Goal: Task Accomplishment & Management: Use online tool/utility

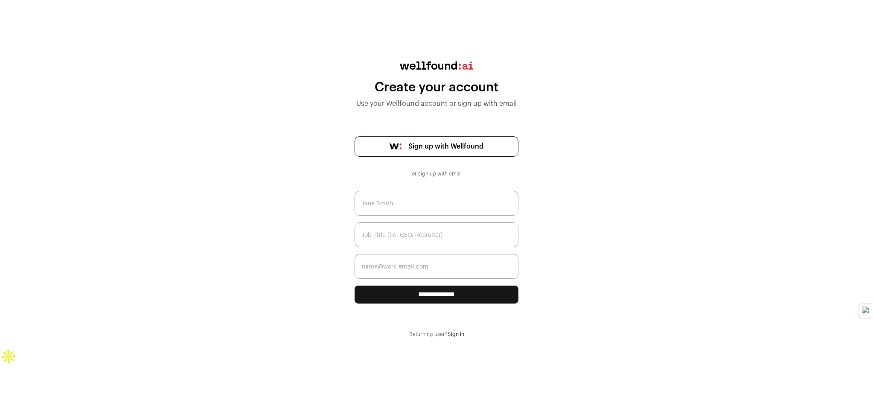
click at [453, 142] on span "Sign up with Wellfound" at bounding box center [445, 146] width 75 height 10
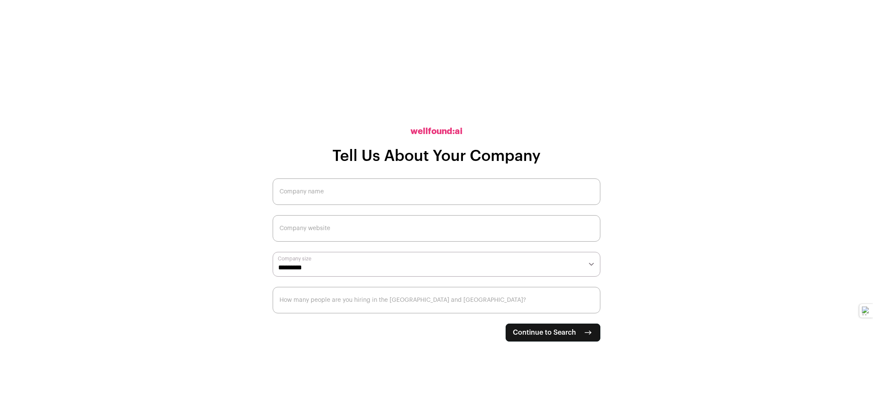
click at [466, 188] on input "Company name" at bounding box center [437, 191] width 328 height 26
type input "i"
type input "AAM"
click at [404, 225] on input "Company website" at bounding box center [437, 228] width 328 height 26
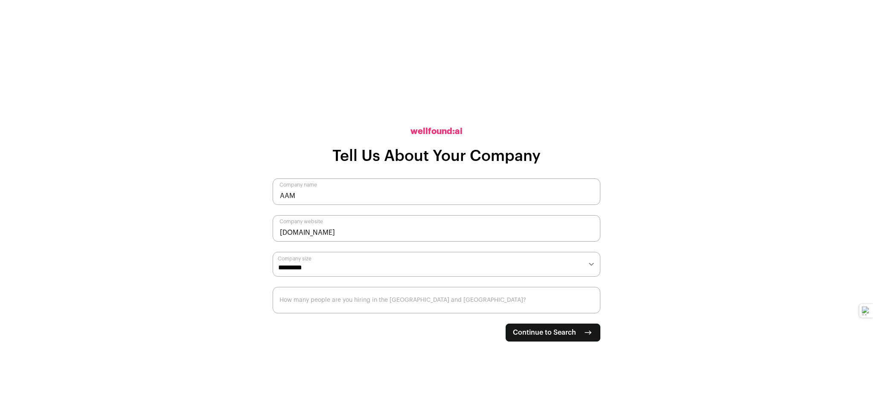
type input "[DOMAIN_NAME]"
click at [396, 261] on select "**********" at bounding box center [437, 264] width 328 height 25
select select "*"
click at [273, 252] on select "**********" at bounding box center [437, 264] width 328 height 25
click at [346, 157] on h1 "Tell Us About Your Company" at bounding box center [436, 156] width 208 height 17
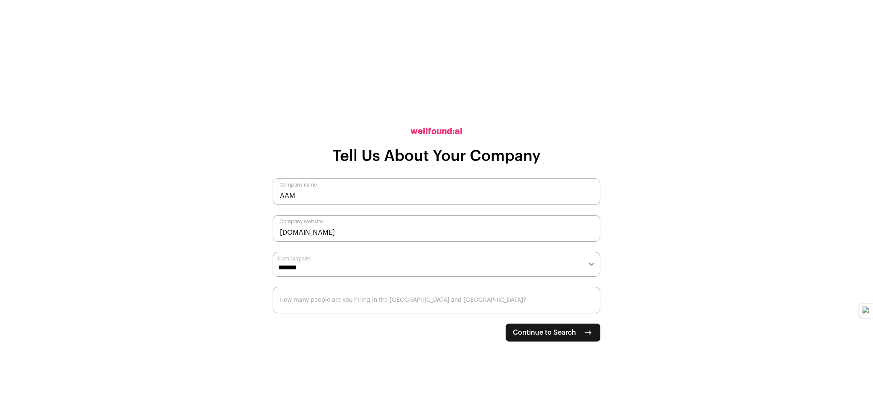
click at [345, 302] on input "How many people are you hiring in the [GEOGRAPHIC_DATA] and [GEOGRAPHIC_DATA]?" at bounding box center [437, 300] width 328 height 26
type input "11"
click at [549, 329] on span "Continue to Search" at bounding box center [544, 332] width 63 height 10
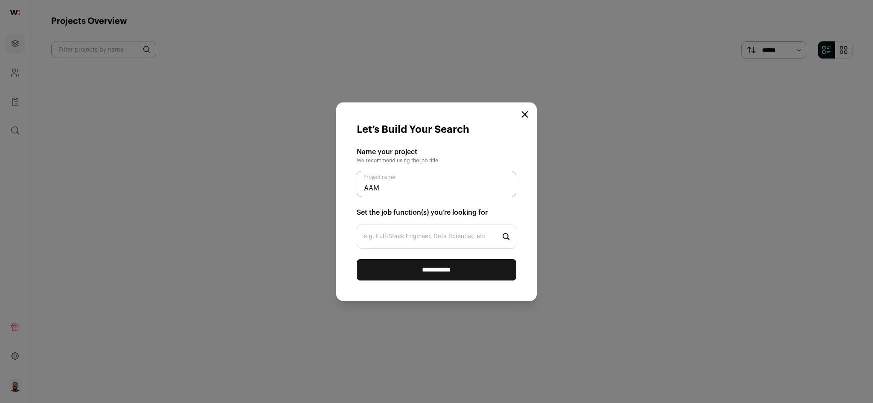
type input "AAM"
click at [435, 228] on input "e.g. Full-Stack Engineer, Data Scientist, etc" at bounding box center [437, 236] width 160 height 24
click at [357, 259] on input "**********" at bounding box center [437, 269] width 160 height 21
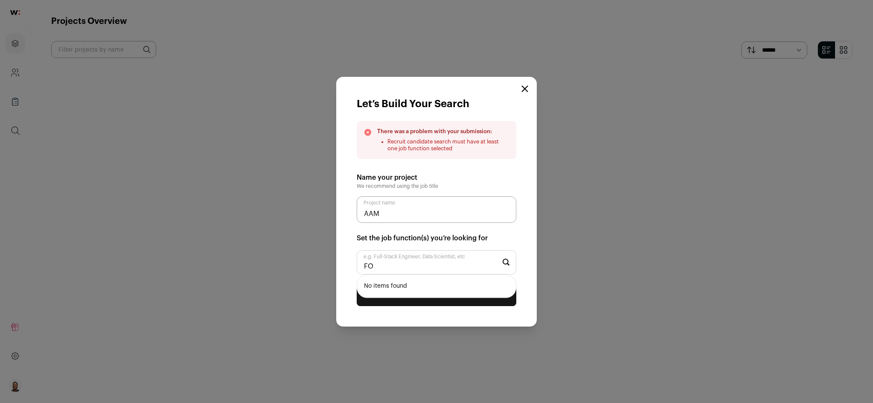
type input "F"
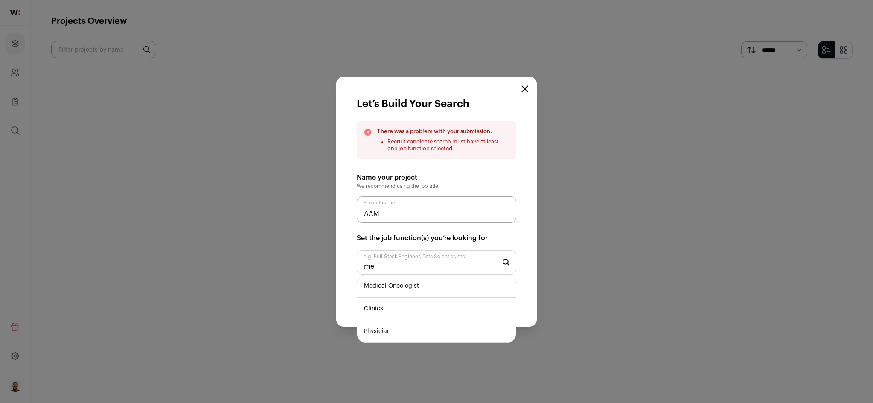
type input "m"
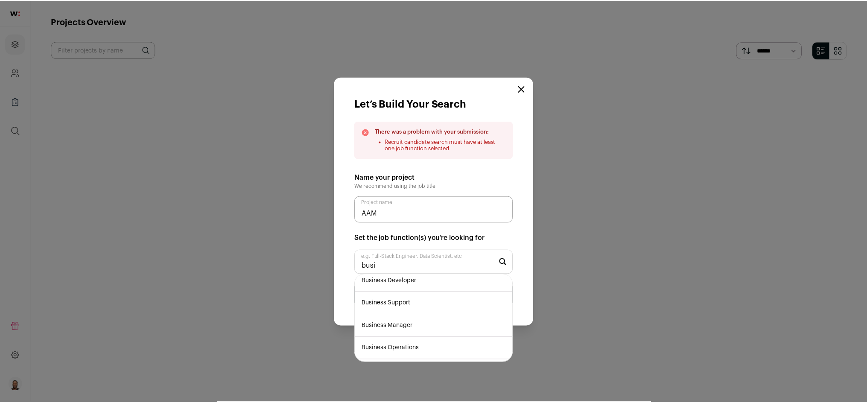
scroll to position [30, 0]
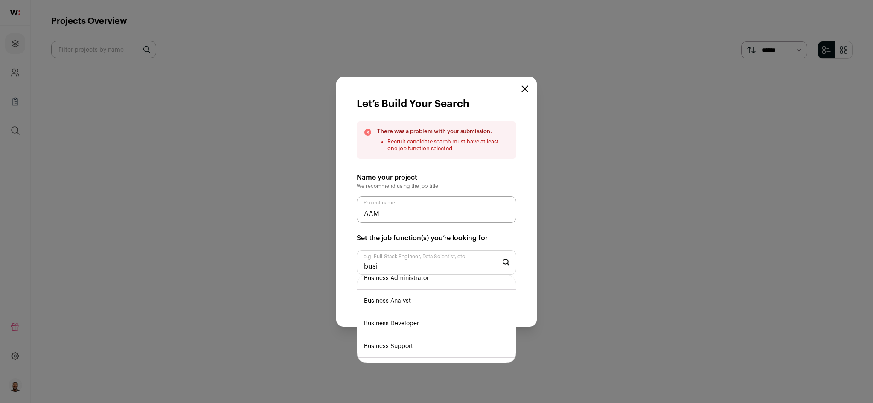
type input "busi"
click at [435, 324] on li "Business Developer" at bounding box center [436, 323] width 159 height 23
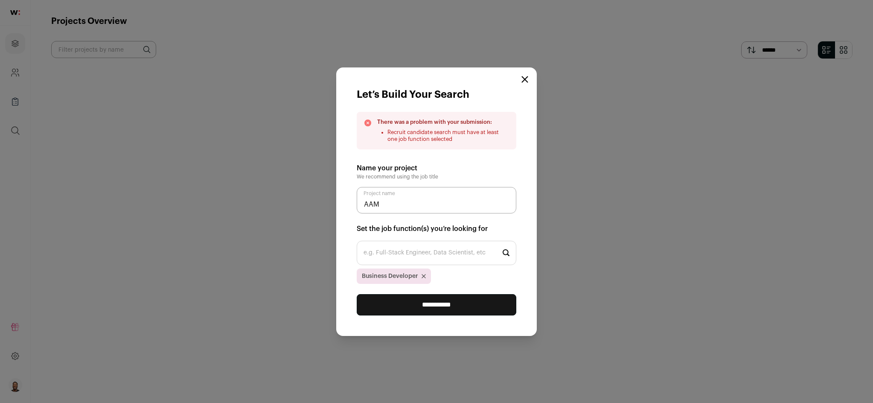
click at [477, 305] on input "**********" at bounding box center [437, 304] width 160 height 21
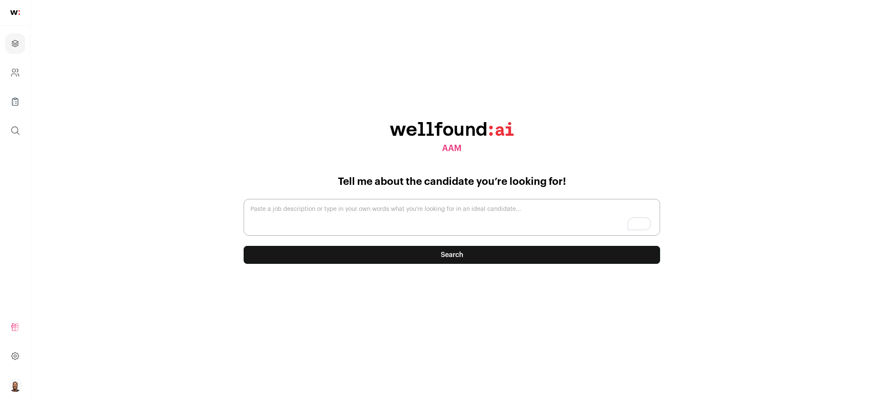
click at [410, 268] on form "Tell me about the candidate you’re looking for! Paste a job description or type…" at bounding box center [451, 228] width 437 height 106
click at [406, 255] on button "Search" at bounding box center [452, 255] width 416 height 18
click at [309, 214] on textarea "Paste a job description or type in your own words what you’re looking for in an…" at bounding box center [452, 217] width 416 height 37
type textarea "Im looking for the next front cover for Acquisition Aficionado"
click at [494, 258] on button "Search" at bounding box center [452, 255] width 416 height 18
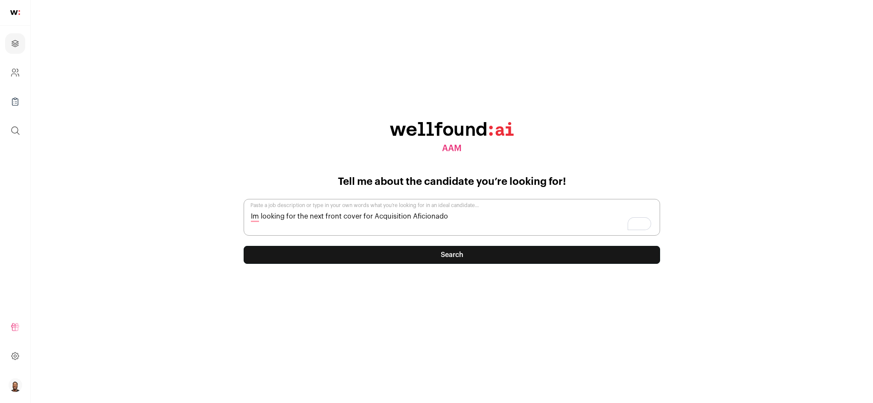
click at [494, 258] on div "Tell me about the candidate you’re looking for! Im looking for the next front c…" at bounding box center [452, 219] width 416 height 89
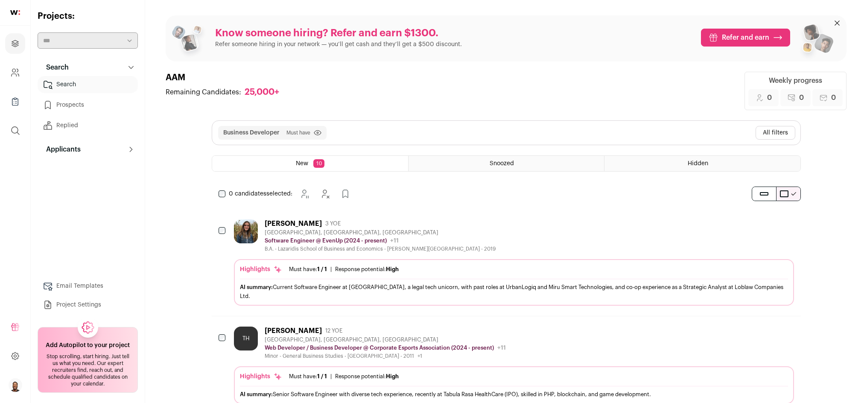
click at [430, 161] on div "Snoozed" at bounding box center [505, 163] width 195 height 15
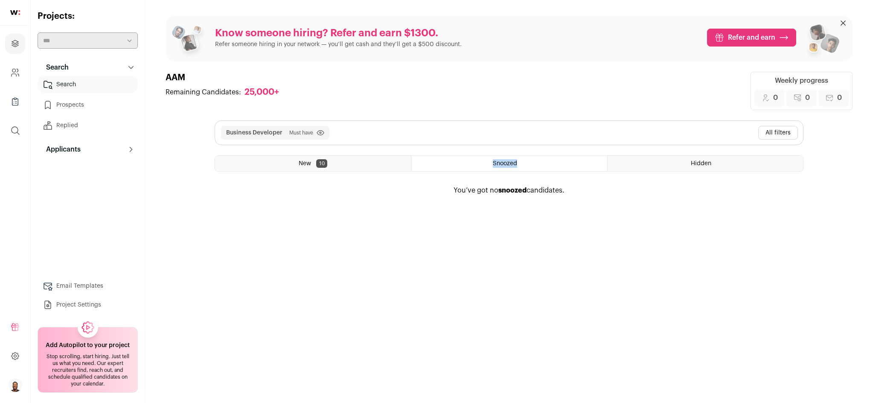
click at [365, 166] on div "New 10" at bounding box center [313, 163] width 196 height 15
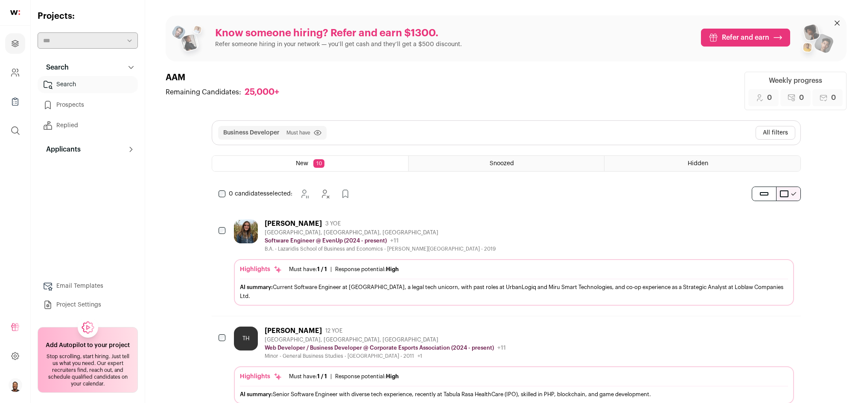
click at [341, 132] on div "Business Developer Must have Click to disable/enable filter View more View less…" at bounding box center [506, 133] width 588 height 24
click at [759, 132] on button "All filters" at bounding box center [775, 133] width 40 height 14
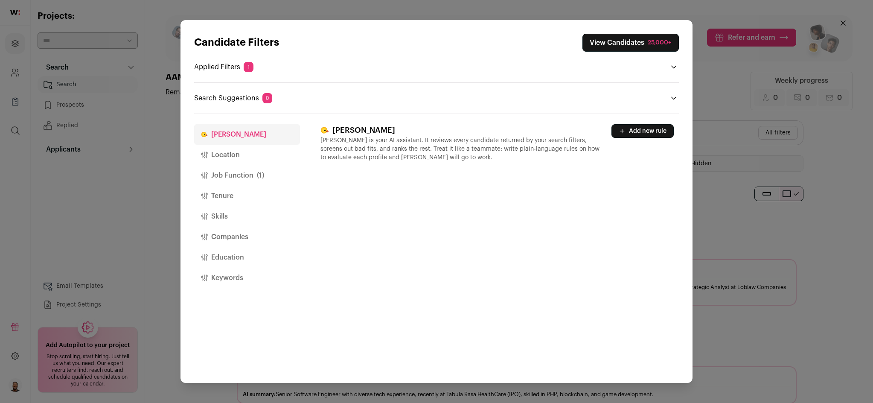
click at [672, 63] on button "Open applied filters" at bounding box center [674, 67] width 10 height 10
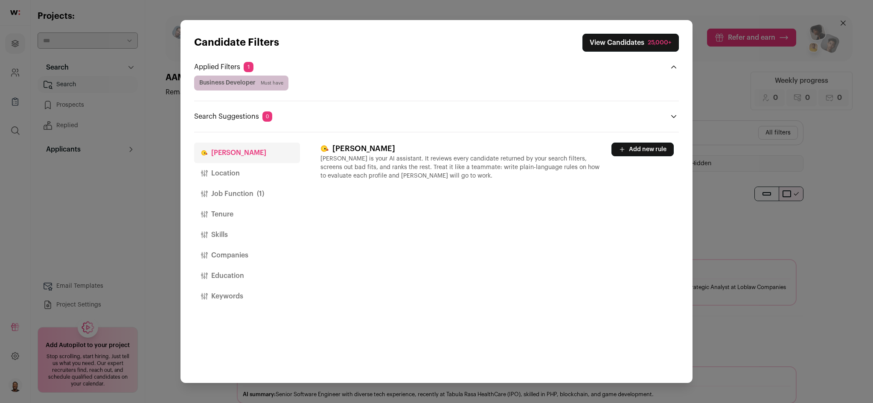
click at [323, 89] on div "Business Developer Must have" at bounding box center [436, 83] width 485 height 15
click at [256, 84] on span "Business Developer Must have" at bounding box center [241, 83] width 94 height 15
click at [285, 83] on span "Business Developer Must have" at bounding box center [241, 83] width 94 height 15
click at [249, 195] on button "Job Function (1)" at bounding box center [247, 193] width 106 height 20
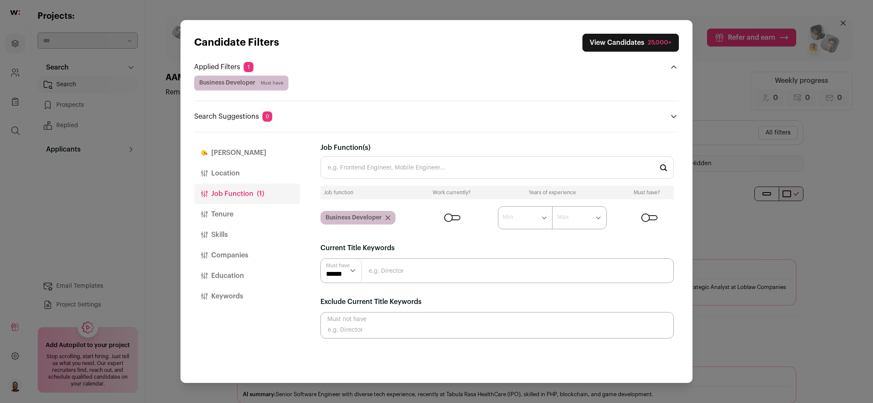
click at [355, 165] on input "Job Function(s)" at bounding box center [496, 167] width 353 height 23
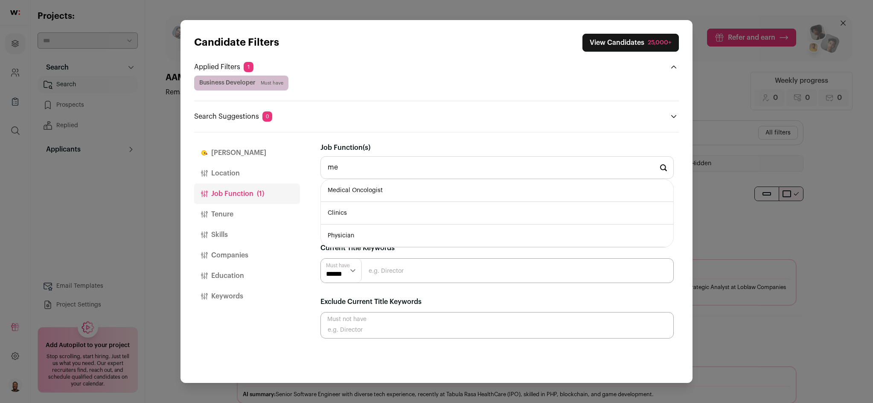
type input "m"
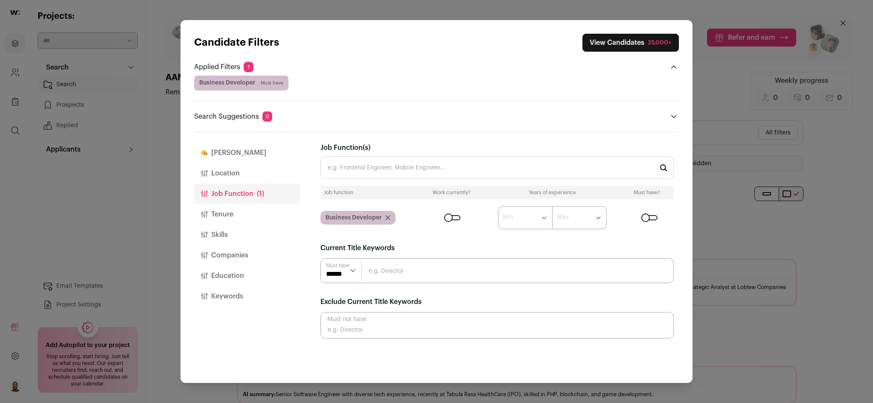
click at [453, 218] on div "Close modal via background" at bounding box center [452, 217] width 16 height 5
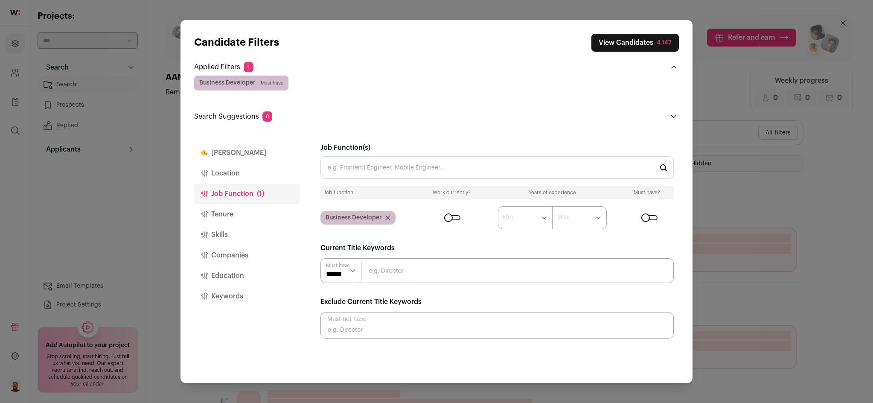
click at [454, 218] on div "Close modal via background" at bounding box center [452, 217] width 16 height 5
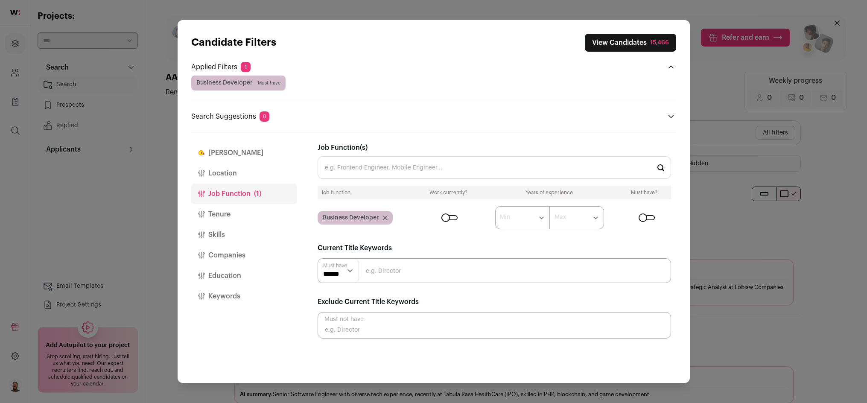
click at [414, 271] on input "Close modal via background" at bounding box center [493, 270] width 353 height 25
type input "director"
click at [396, 171] on input "Job Function(s)" at bounding box center [493, 167] width 353 height 23
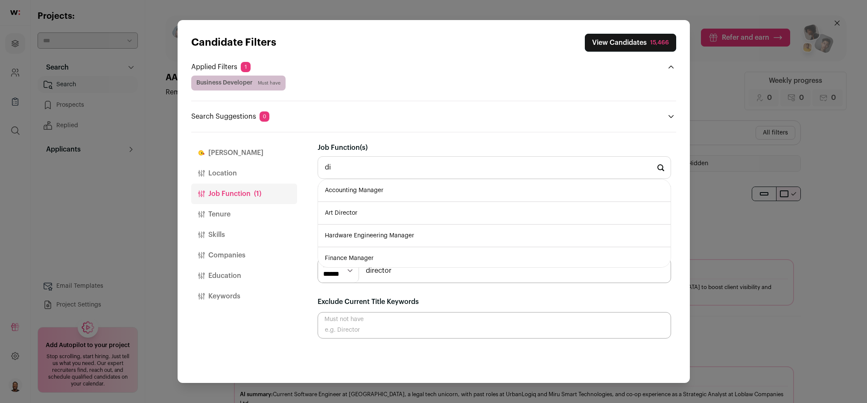
type input "d"
click at [399, 222] on li "Marketing Manager" at bounding box center [494, 215] width 352 height 23
type input "Marketing Manager"
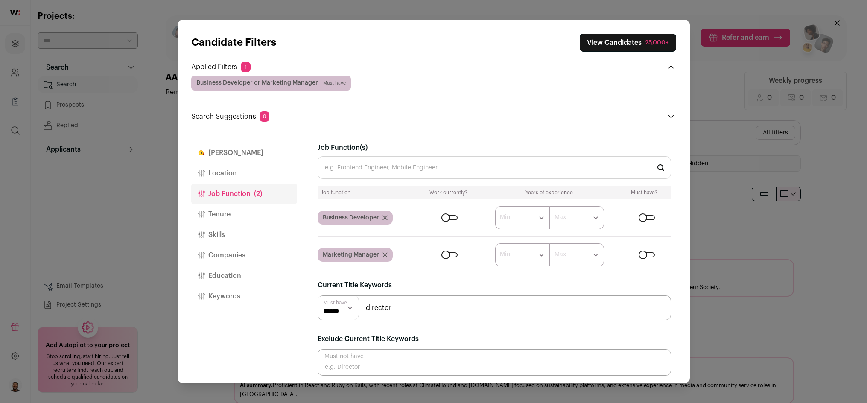
click at [418, 308] on input "director" at bounding box center [493, 307] width 353 height 25
type input "d"
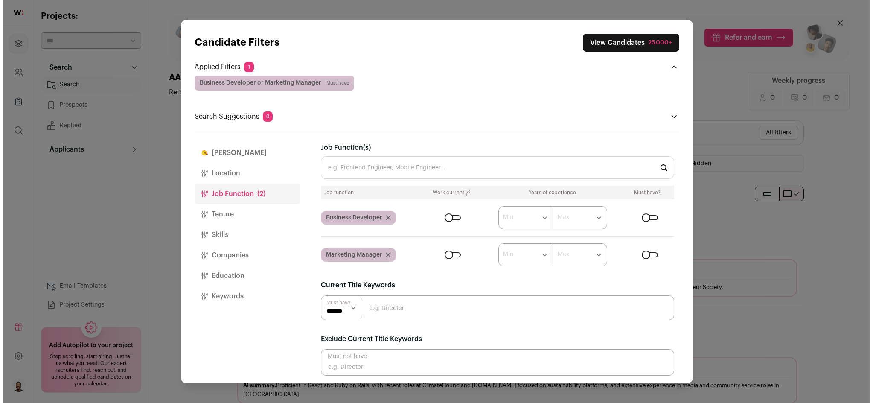
scroll to position [4, 0]
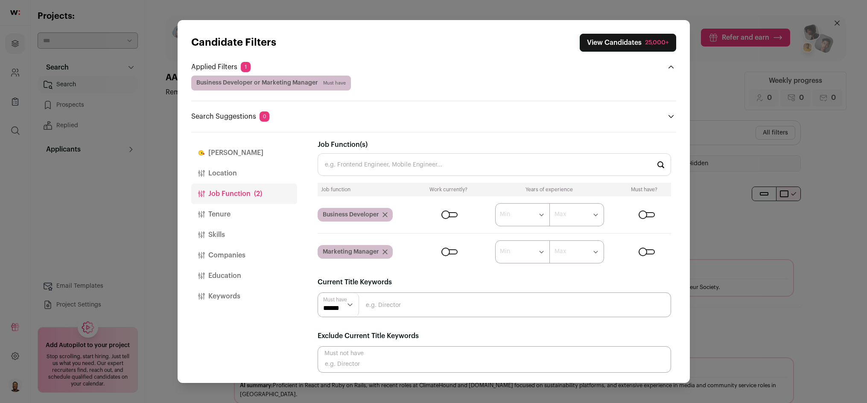
click at [599, 41] on button "View Candidates 25,000+" at bounding box center [627, 43] width 96 height 18
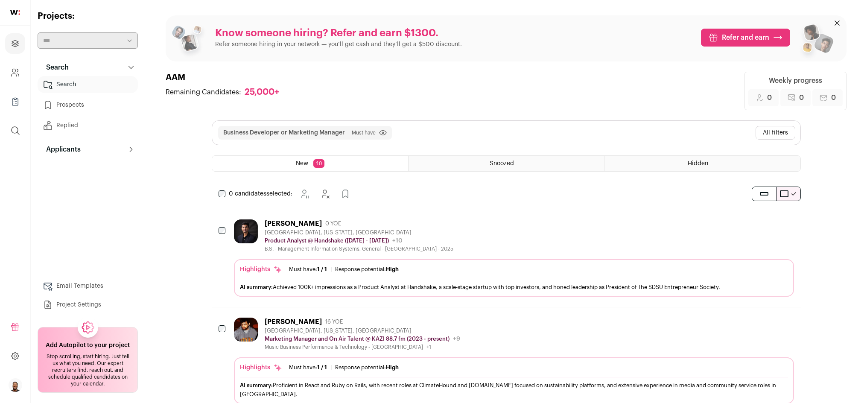
click at [774, 129] on button "All filters" at bounding box center [775, 133] width 40 height 14
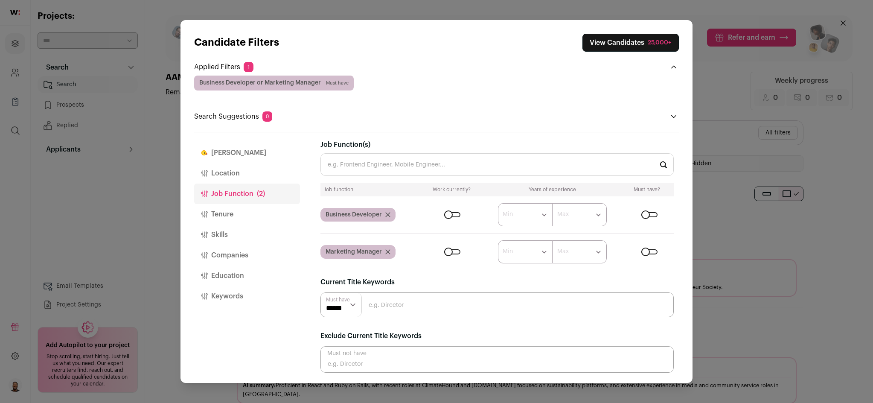
click at [221, 236] on button "Skills" at bounding box center [247, 234] width 106 height 20
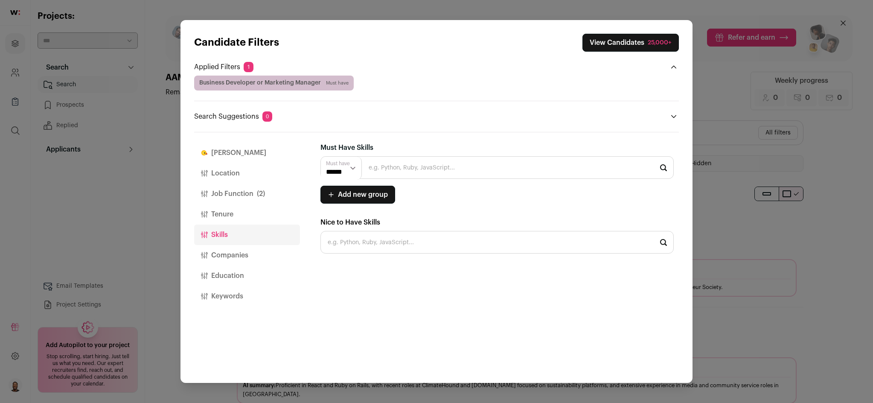
click at [229, 253] on button "Companies" at bounding box center [247, 255] width 106 height 20
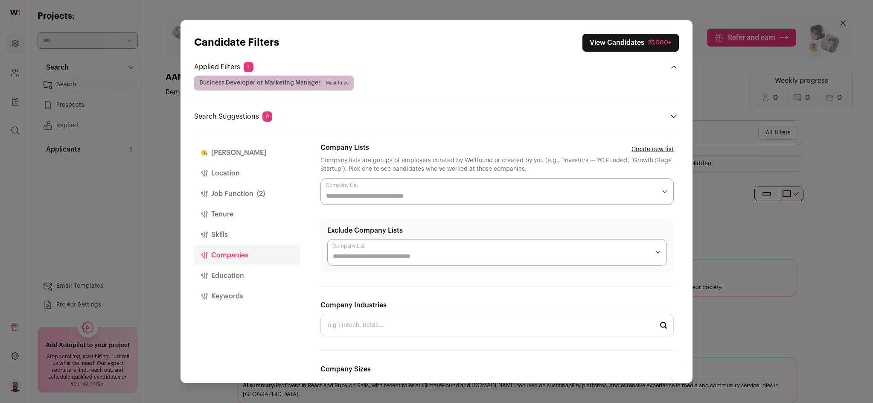
click at [517, 197] on input "Company Lists" at bounding box center [491, 196] width 330 height 10
click at [309, 228] on div "[PERSON_NAME] Location Job Function (2) Tenure Skills Companies Education Keywo…" at bounding box center [436, 257] width 485 height 250
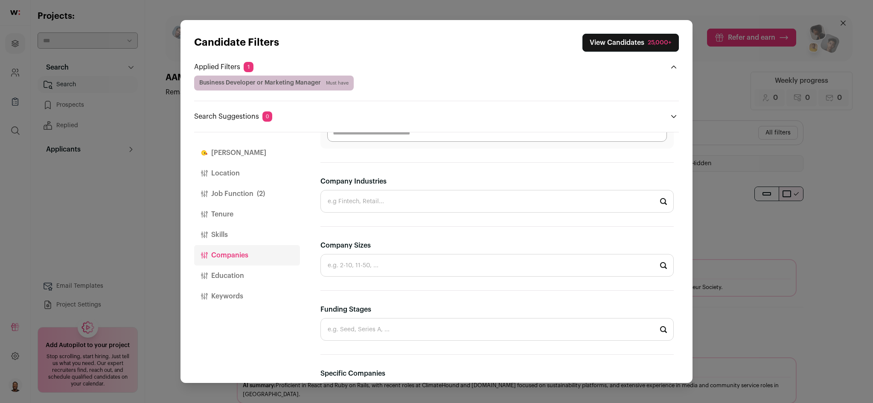
scroll to position [171, 0]
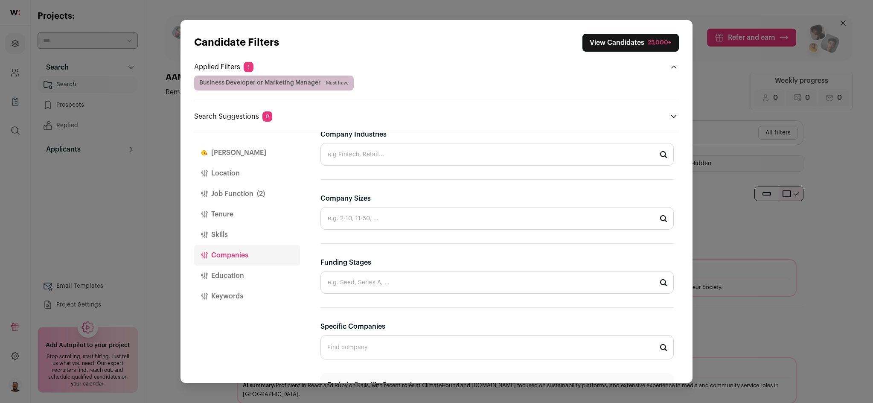
click at [374, 156] on input "Company Industries" at bounding box center [496, 154] width 353 height 23
click at [383, 179] on li "Fintech" at bounding box center [497, 177] width 352 height 23
type input "Fintech"
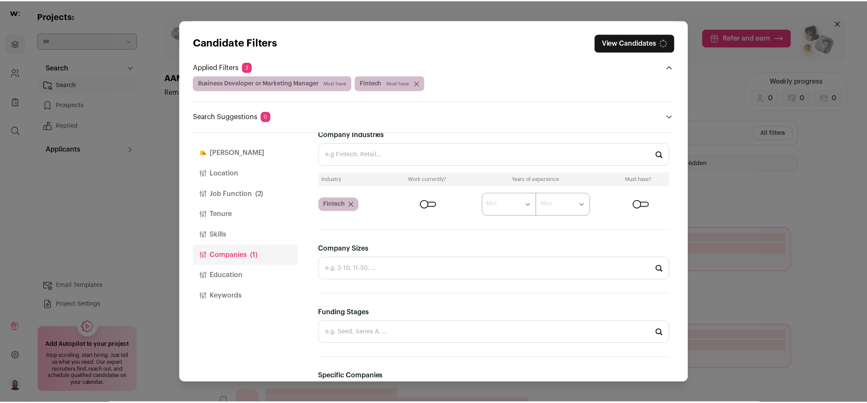
scroll to position [68, 0]
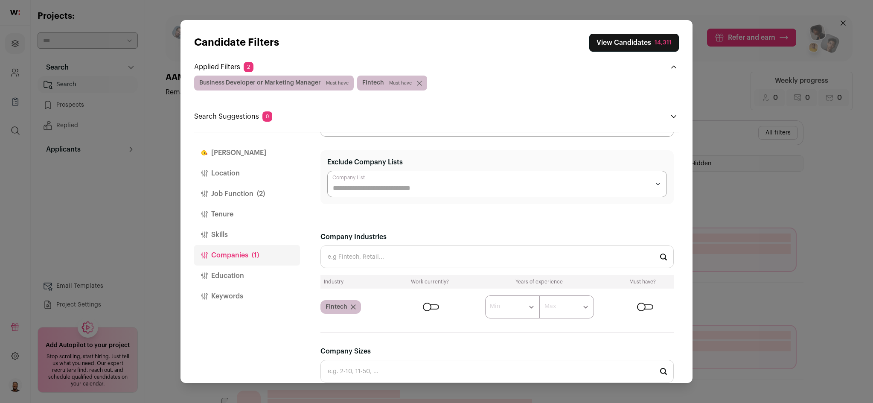
click at [399, 186] on input "Exclude Company Lists" at bounding box center [491, 188] width 317 height 10
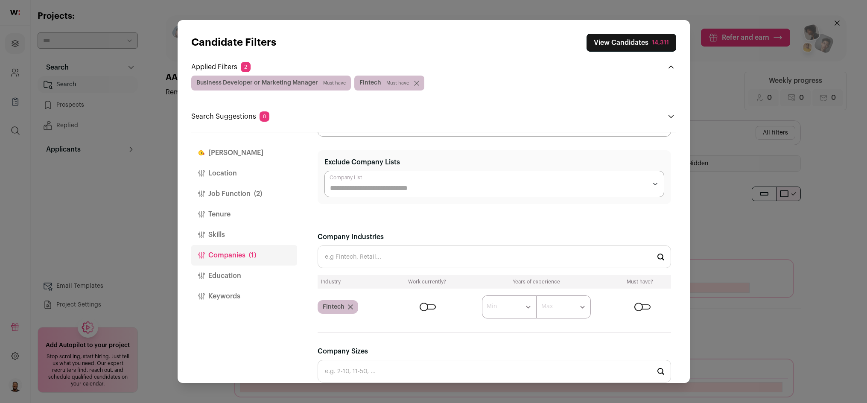
drag, startPoint x: 303, startPoint y: 184, endPoint x: 307, endPoint y: 189, distance: 7.0
click at [303, 184] on div "[PERSON_NAME] Location Job Function (2) Tenure Skills Companies (1) Education K…" at bounding box center [433, 257] width 485 height 250
click at [351, 254] on input "Company Industries" at bounding box center [493, 256] width 353 height 23
type input "p"
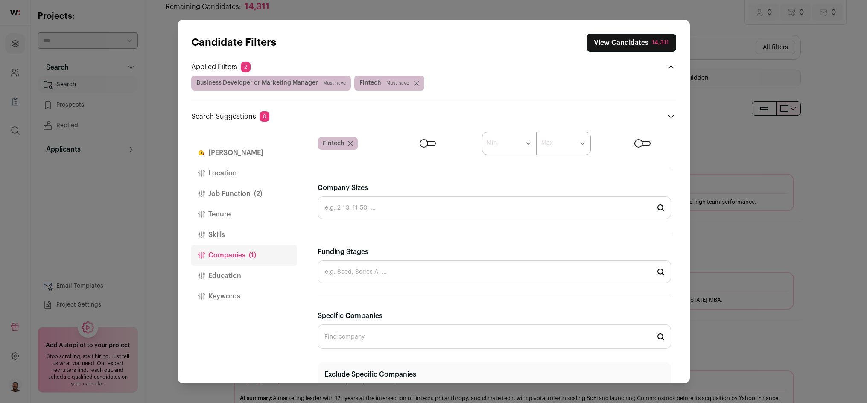
scroll to position [151, 0]
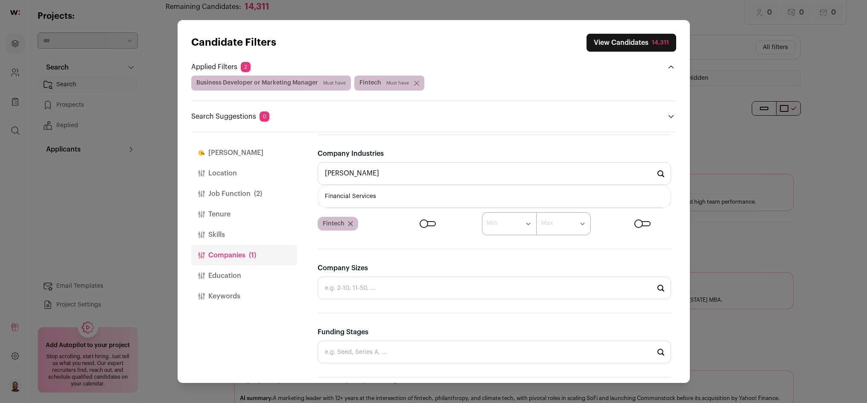
click at [365, 189] on li "Financial Services" at bounding box center [494, 196] width 352 height 23
type input "Financial Services"
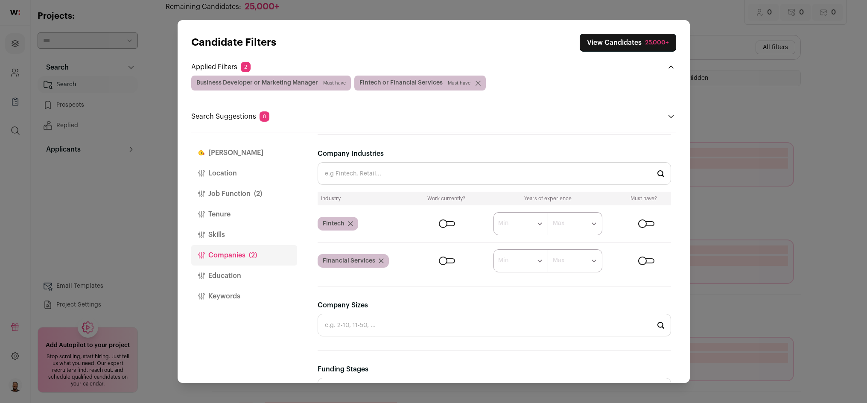
click at [419, 178] on input "Company Industries" at bounding box center [493, 173] width 353 height 23
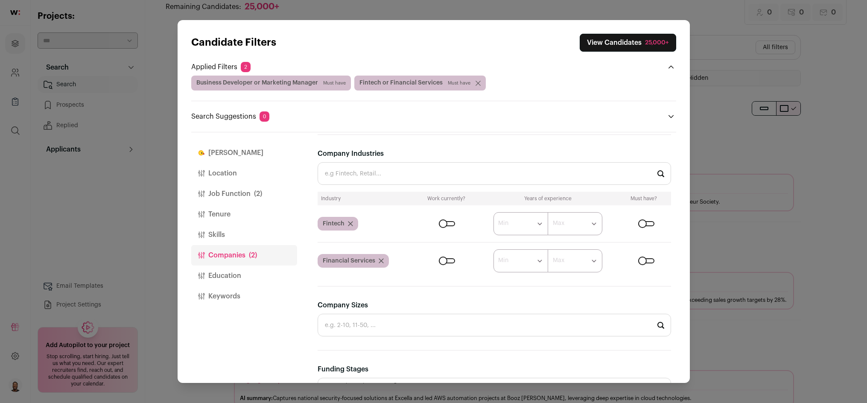
click at [367, 175] on input "Company Industries" at bounding box center [493, 173] width 353 height 23
type input "l"
type input "m"
click at [656, 49] on button "View Candidates 25,000+" at bounding box center [627, 43] width 96 height 18
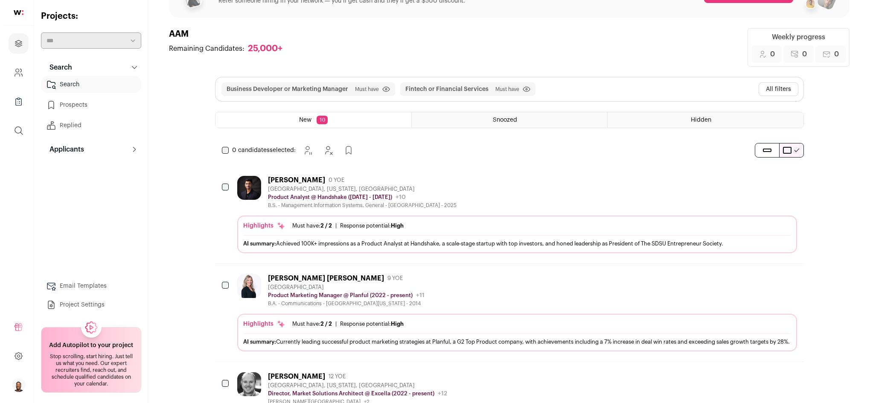
scroll to position [43, 0]
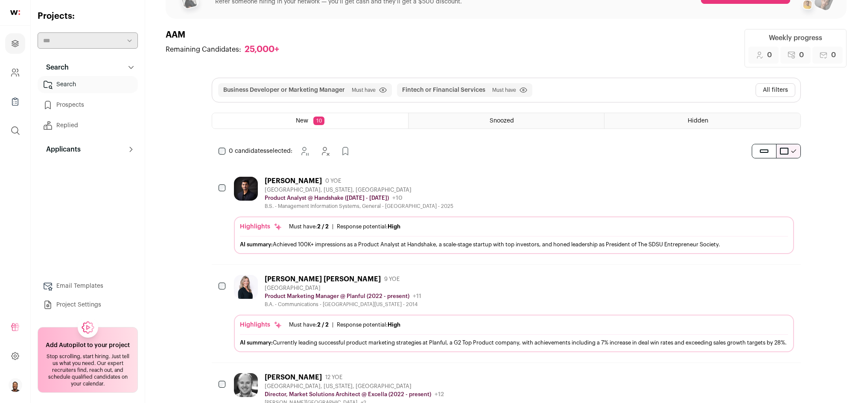
click at [762, 89] on button "All filters" at bounding box center [775, 90] width 40 height 14
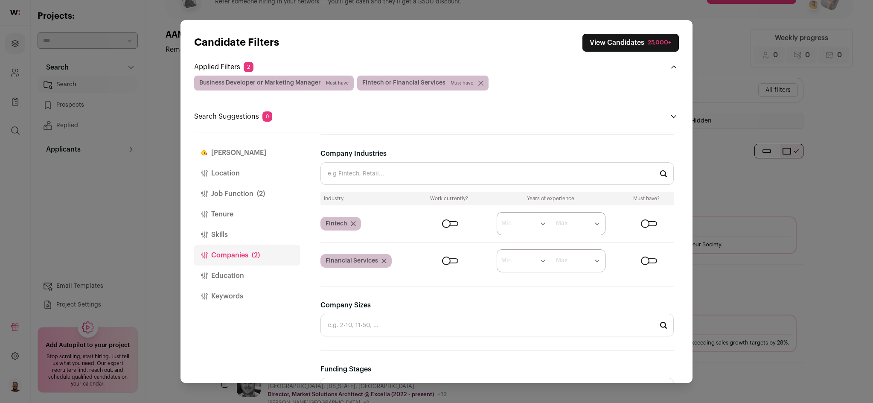
click at [243, 192] on button "Job Function (2)" at bounding box center [247, 193] width 106 height 20
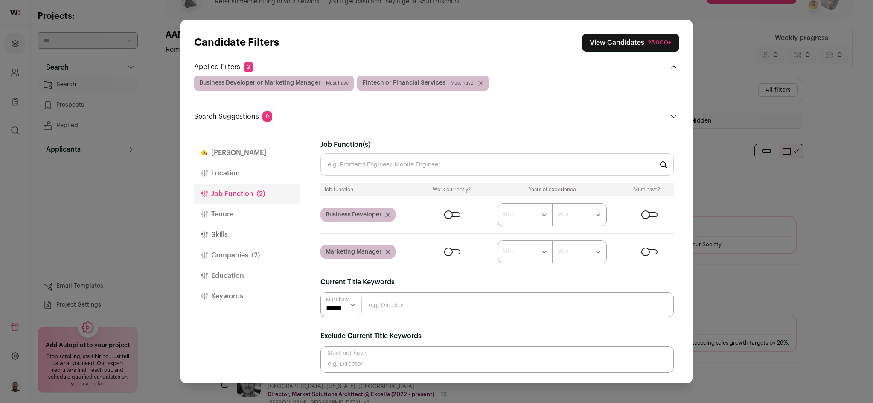
click at [381, 163] on input "Job Function(s)" at bounding box center [496, 164] width 353 height 23
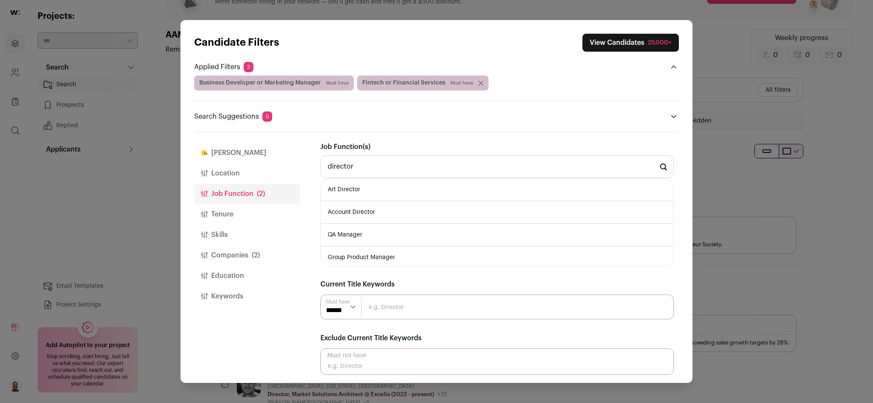
scroll to position [0, 0]
click at [377, 169] on input "director" at bounding box center [496, 167] width 353 height 23
type input "d"
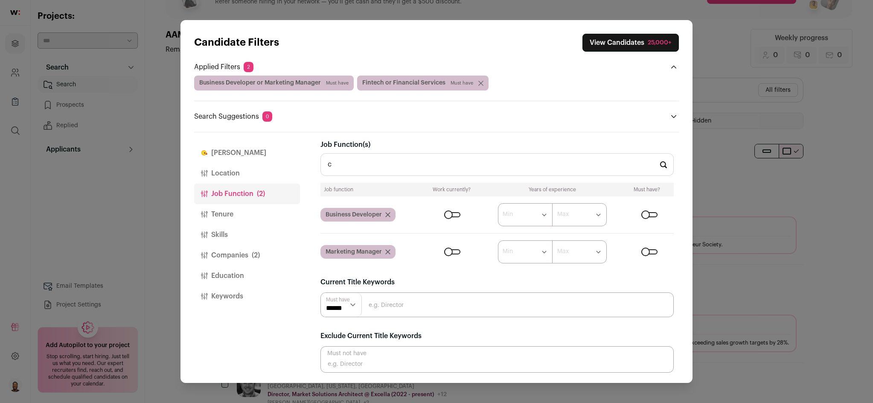
click at [352, 166] on input "c" at bounding box center [496, 164] width 353 height 23
click at [531, 169] on input "c" at bounding box center [496, 164] width 353 height 23
click at [352, 162] on input "c" at bounding box center [496, 164] width 353 height 23
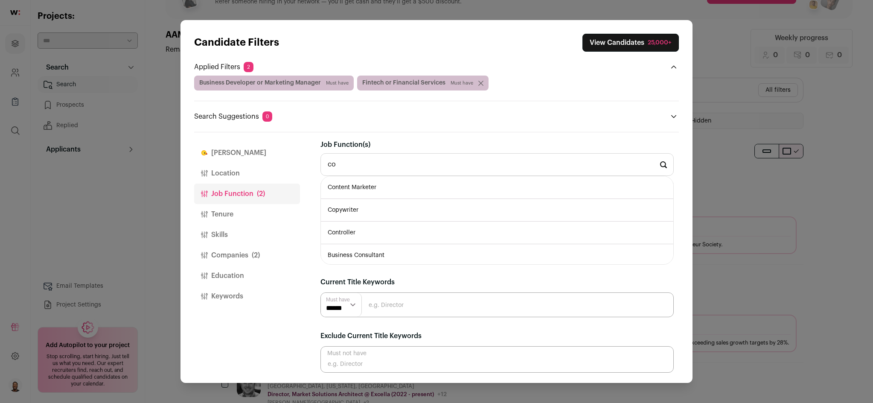
type input "c"
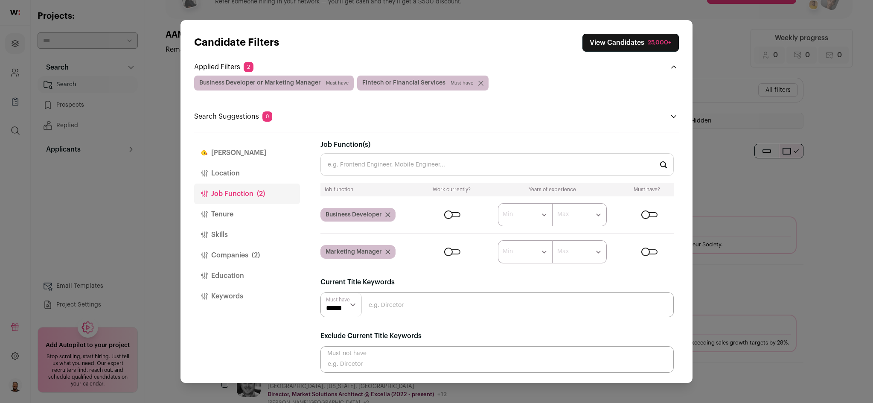
click at [394, 305] on input "Close modal via background" at bounding box center [496, 304] width 353 height 25
type input "director"
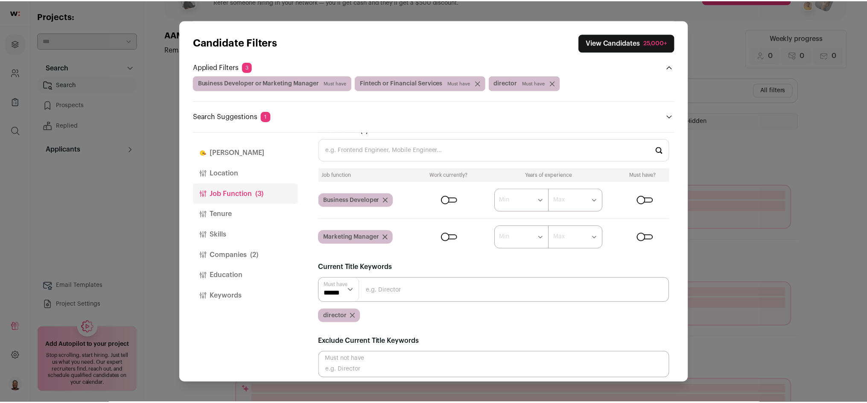
scroll to position [25, 0]
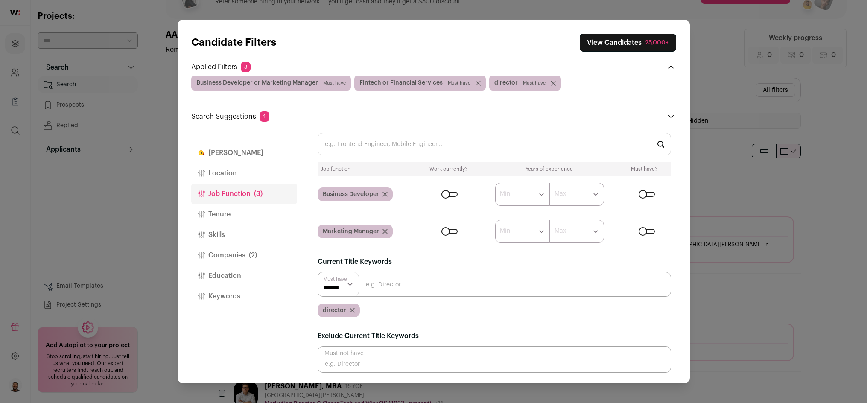
click at [419, 284] on input "Close modal via background" at bounding box center [493, 284] width 353 height 25
type input "ceo"
click at [638, 39] on button "View Candidates 25,000+" at bounding box center [627, 43] width 96 height 18
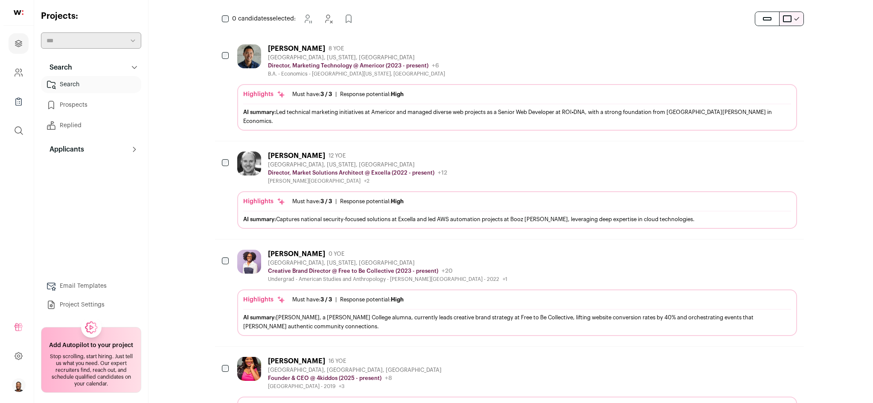
scroll to position [213, 0]
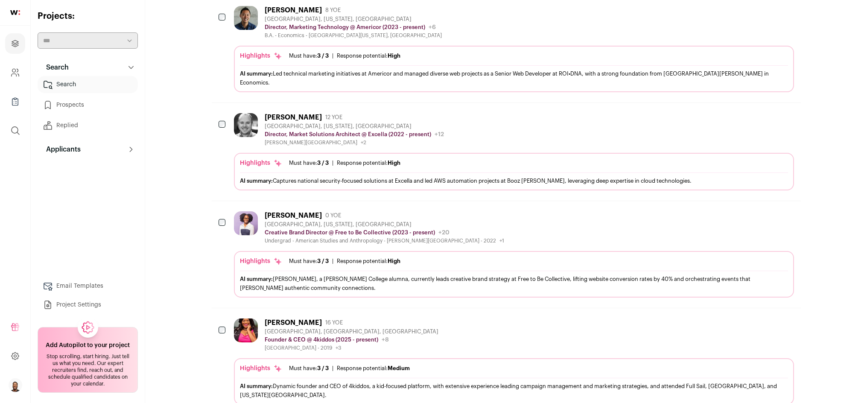
click at [300, 211] on div "[PERSON_NAME]" at bounding box center [293, 215] width 57 height 9
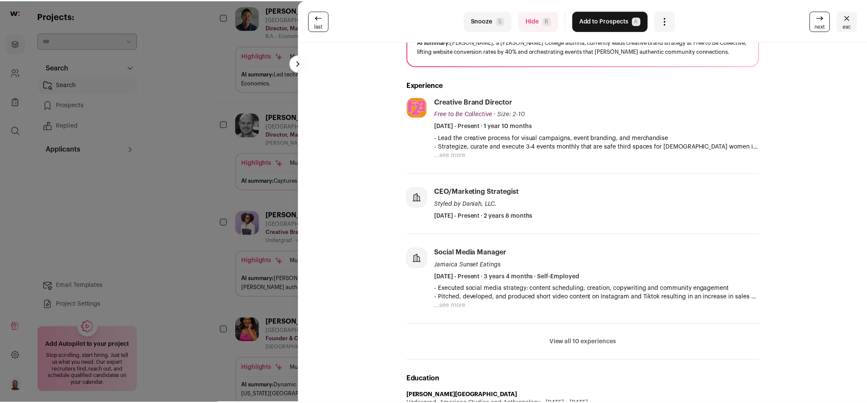
scroll to position [0, 0]
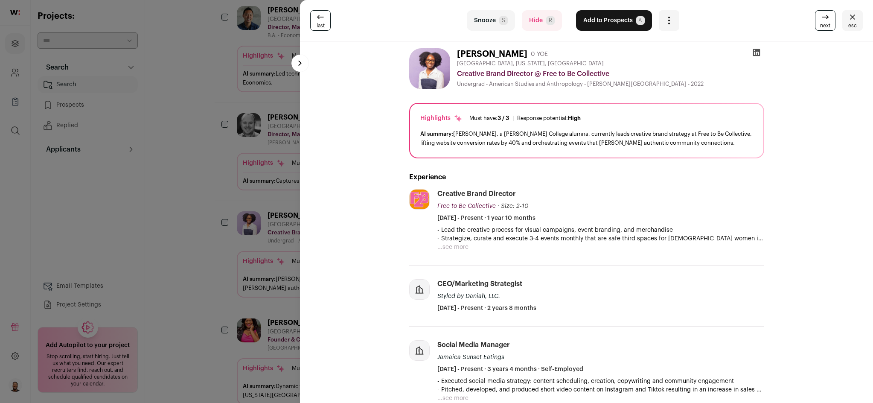
click at [323, 20] on icon at bounding box center [320, 17] width 10 height 10
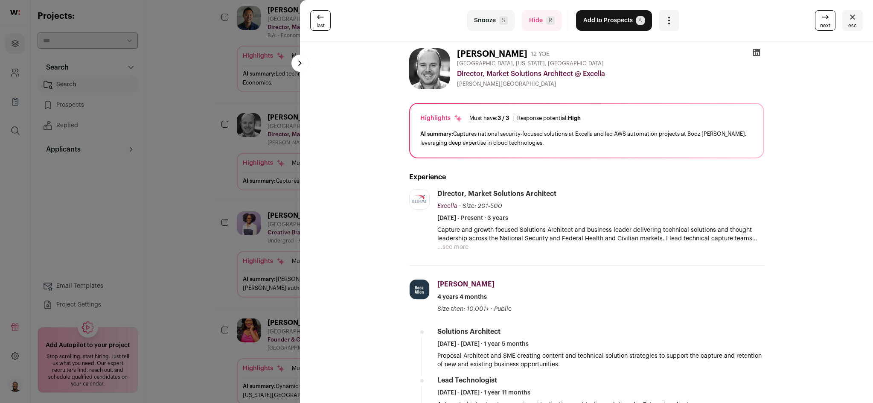
click at [304, 65] on button at bounding box center [299, 63] width 17 height 17
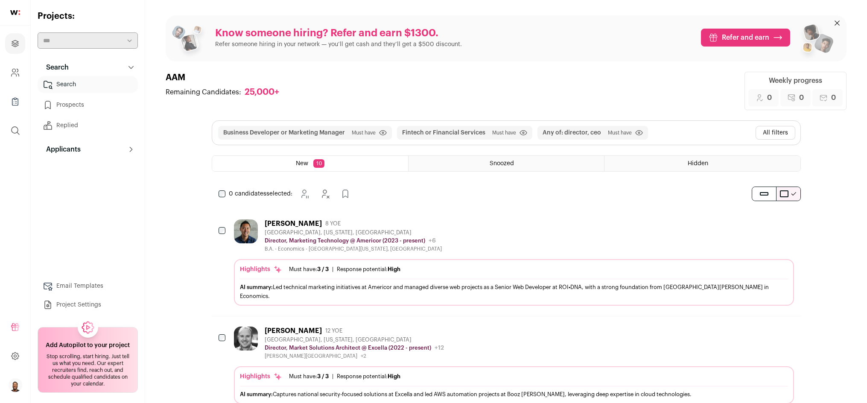
click at [464, 165] on div "Snoozed" at bounding box center [505, 163] width 195 height 15
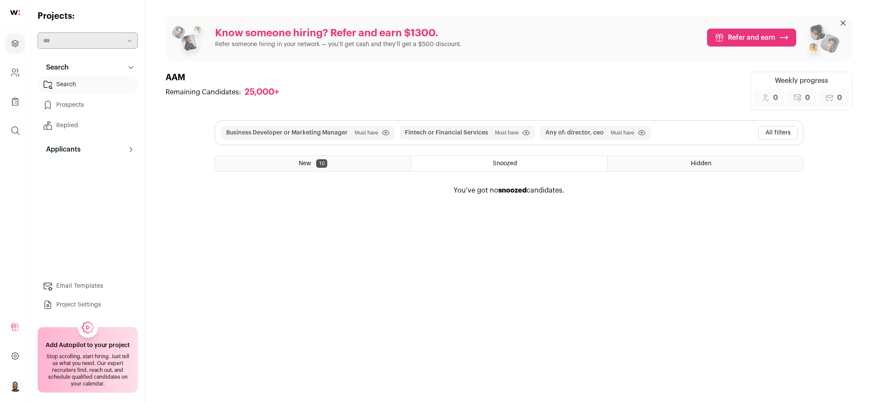
click at [363, 166] on div "New 10" at bounding box center [313, 163] width 196 height 15
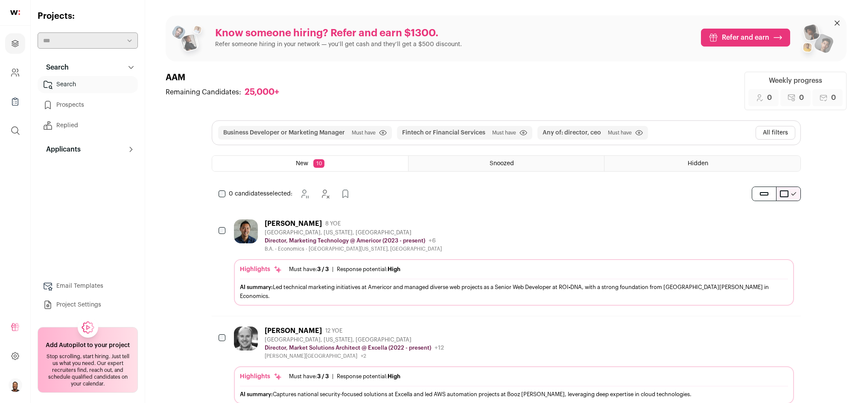
click at [502, 166] on span "Snoozed" at bounding box center [501, 163] width 24 height 6
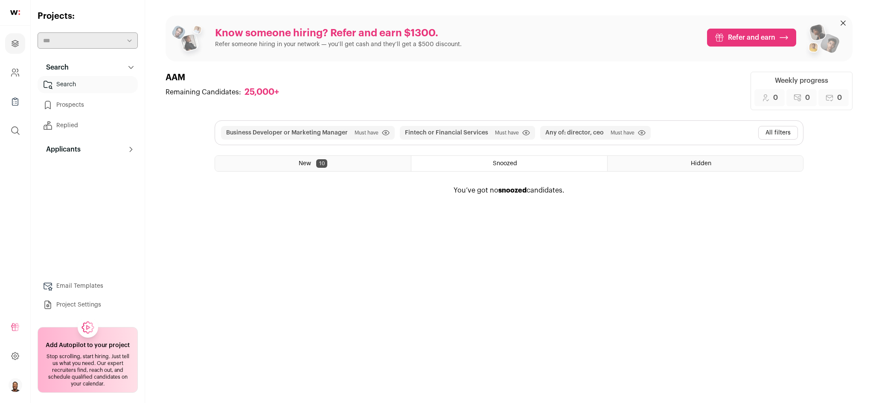
click at [355, 161] on div "New 10" at bounding box center [313, 163] width 196 height 15
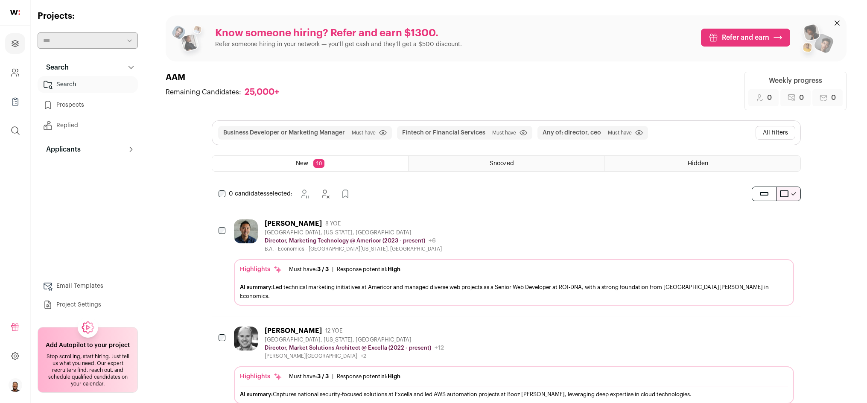
click at [749, 167] on div "Hidden" at bounding box center [701, 163] width 195 height 15
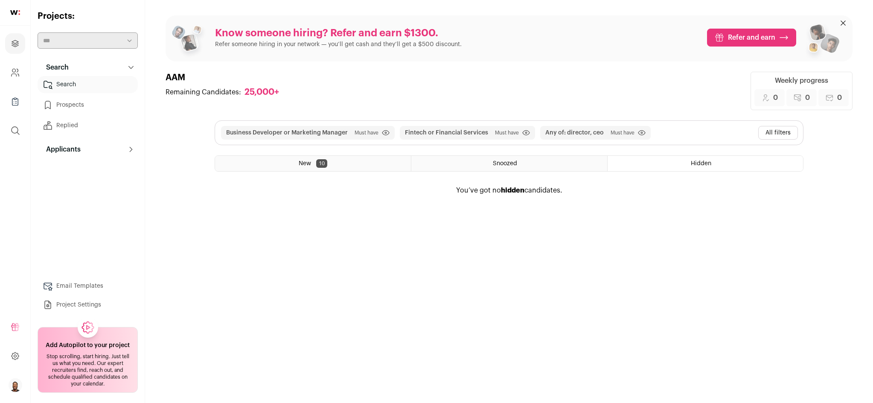
click at [380, 160] on div "New 10" at bounding box center [313, 163] width 196 height 15
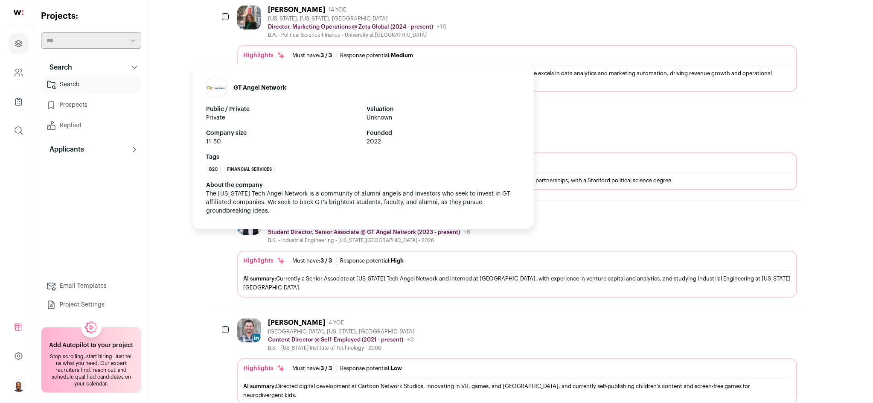
scroll to position [853, 0]
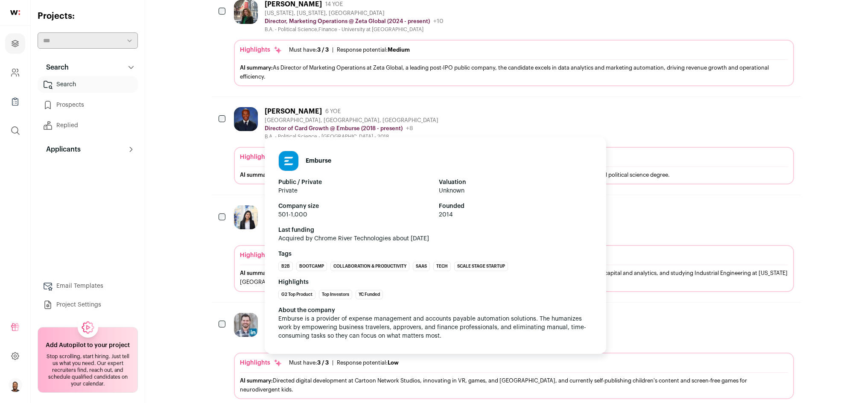
click at [341, 125] on p "Director of Card Growth @ Emburse (2018 - present)" at bounding box center [334, 128] width 138 height 7
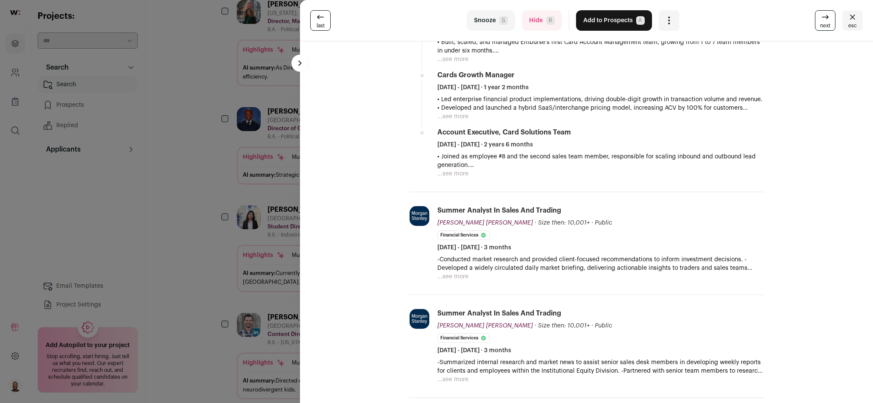
scroll to position [384, 0]
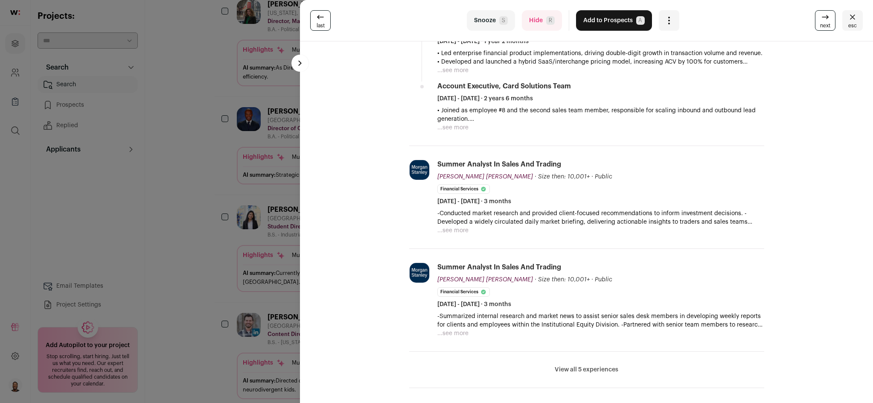
click at [608, 18] on button "Add to Prospects A" at bounding box center [614, 20] width 76 height 20
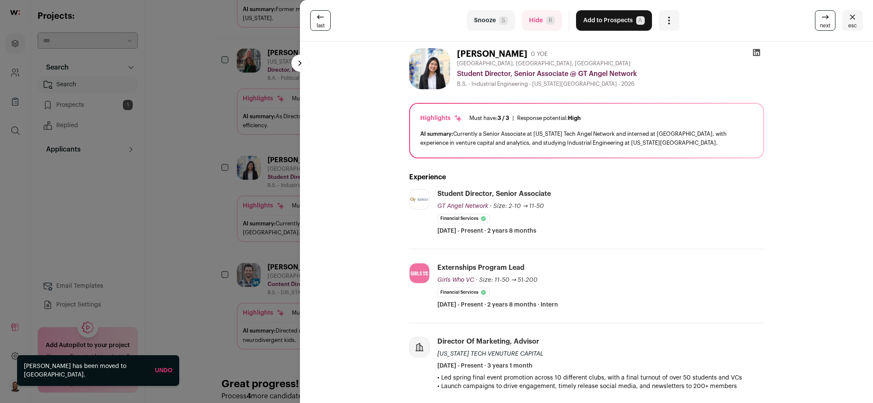
click at [198, 178] on div "last Snooze S Hide R Add to Prospects A Are you sure? [PERSON_NAME] is already …" at bounding box center [436, 201] width 873 height 403
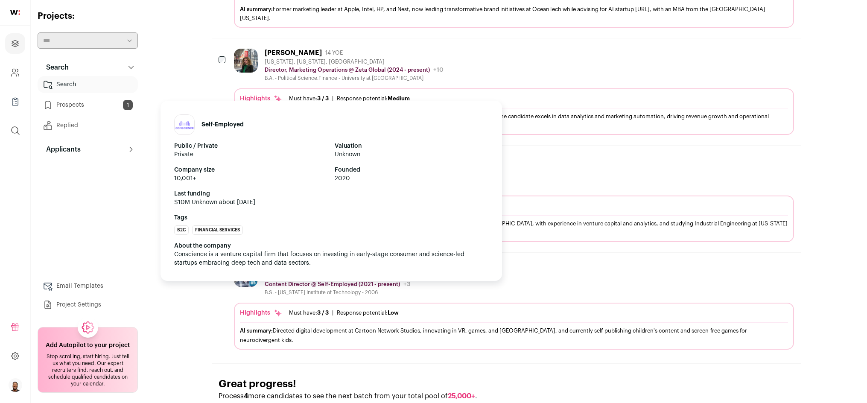
click at [339, 281] on p "Content Director @ Self-Employed (2021 - present)" at bounding box center [332, 284] width 135 height 7
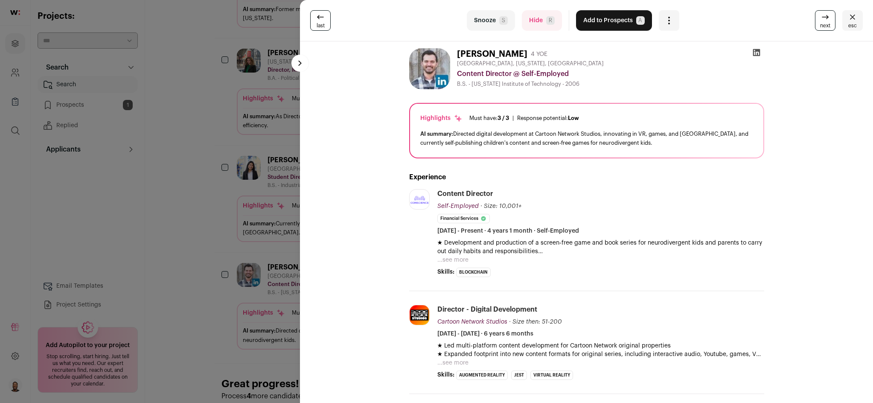
click at [453, 262] on button "...see more" at bounding box center [452, 260] width 31 height 9
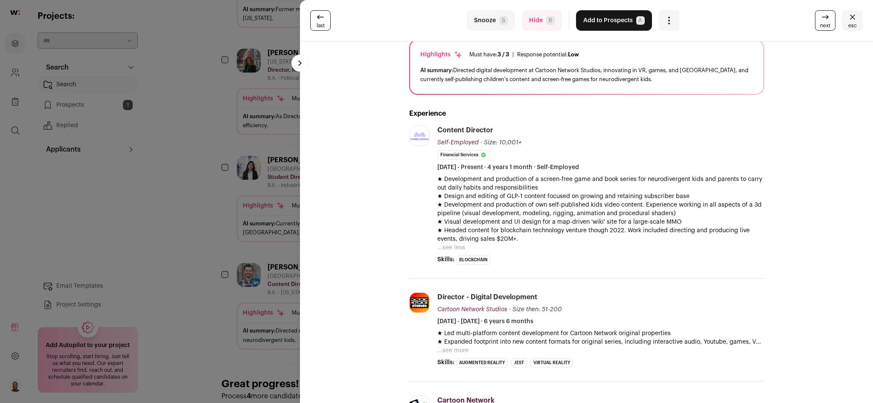
scroll to position [0, 0]
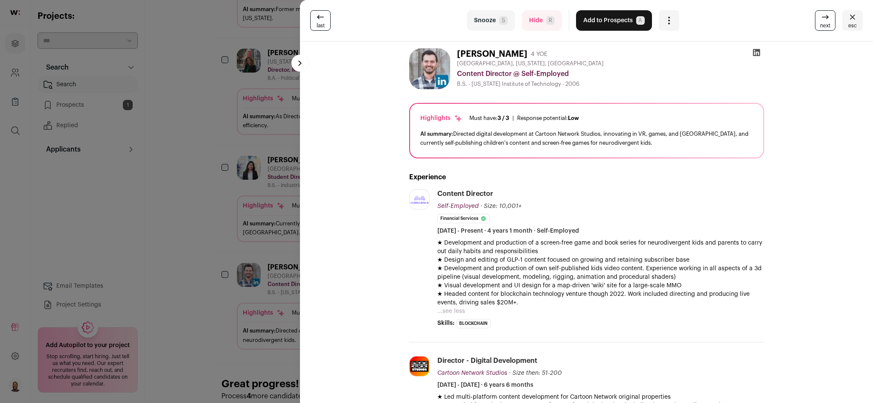
click at [614, 17] on button "Add to Prospects A" at bounding box center [614, 20] width 76 height 20
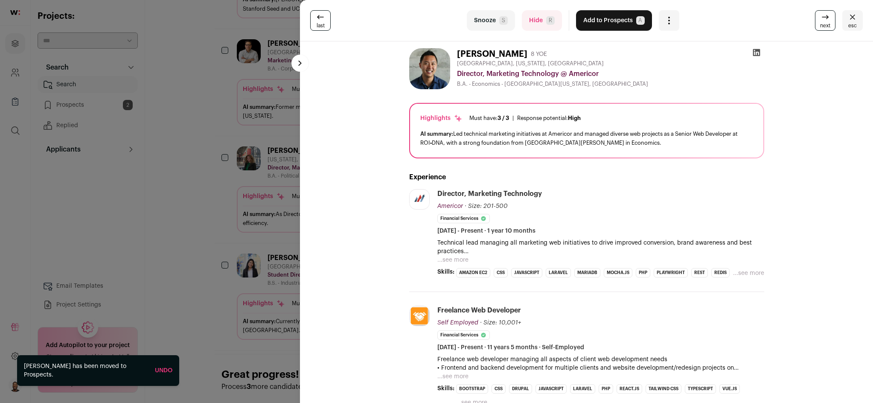
click at [326, 21] on link "last" at bounding box center [320, 20] width 20 height 20
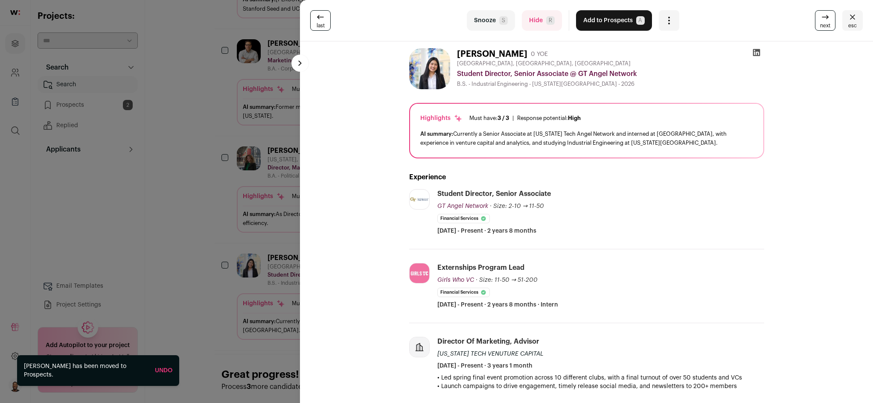
click at [320, 20] on icon at bounding box center [320, 17] width 10 height 10
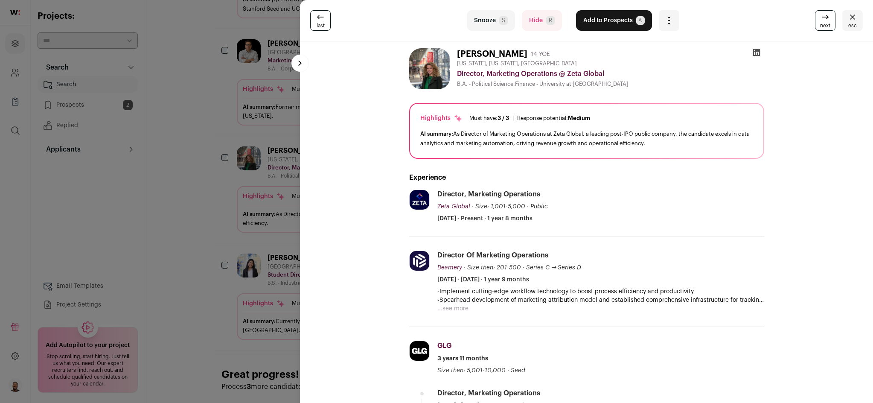
scroll to position [256, 0]
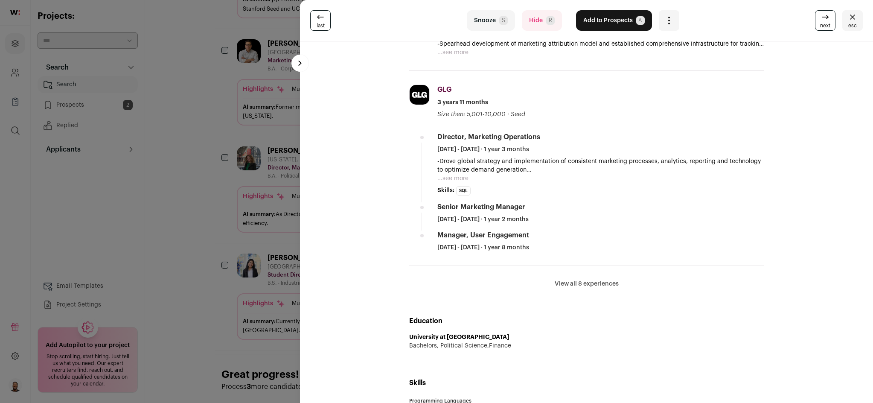
click at [322, 22] on span "last" at bounding box center [321, 25] width 8 height 7
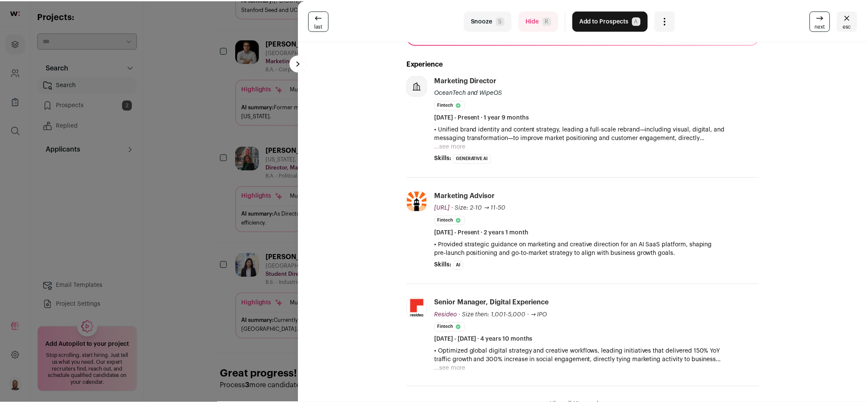
scroll to position [0, 0]
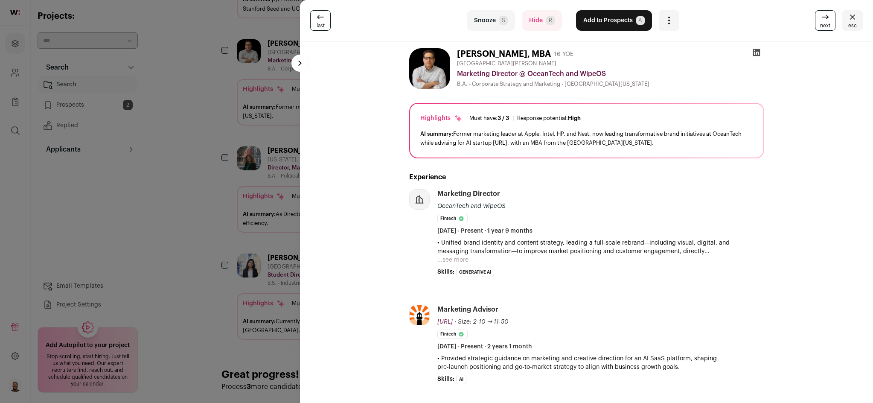
click at [203, 189] on div "last Snooze S Hide R Add to Prospects A Are you sure? [PERSON_NAME], MBA is alr…" at bounding box center [436, 201] width 873 height 403
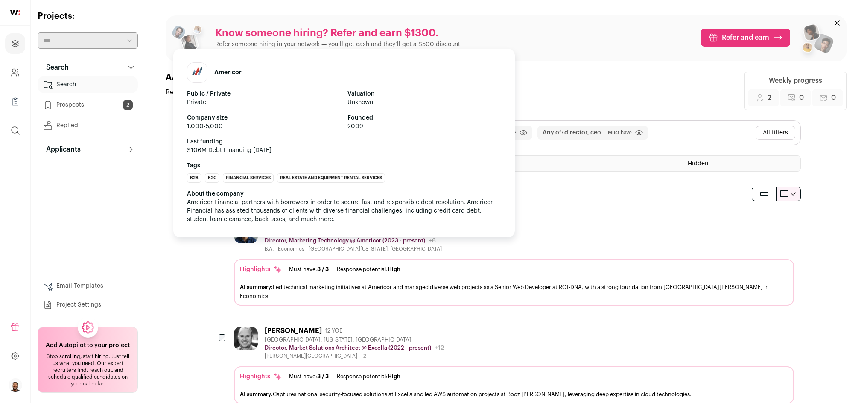
click at [372, 240] on p "Director, Marketing Technology @ Americor (2023 - present)" at bounding box center [345, 240] width 160 height 7
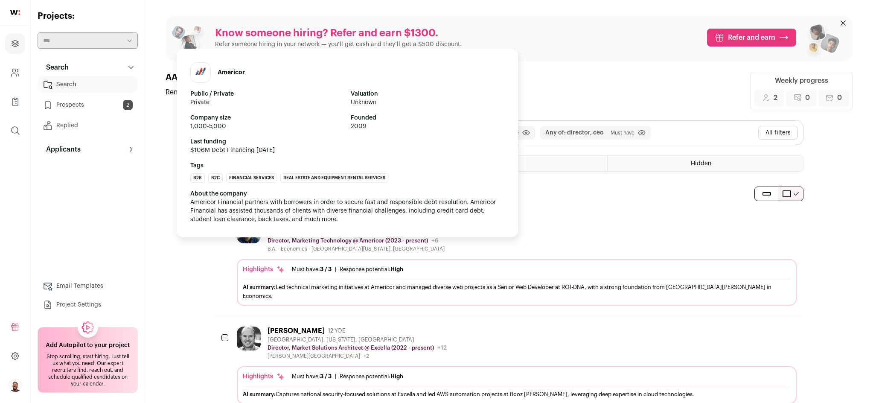
click at [0, 0] on turbo-frame at bounding box center [0, 0] width 0 height 0
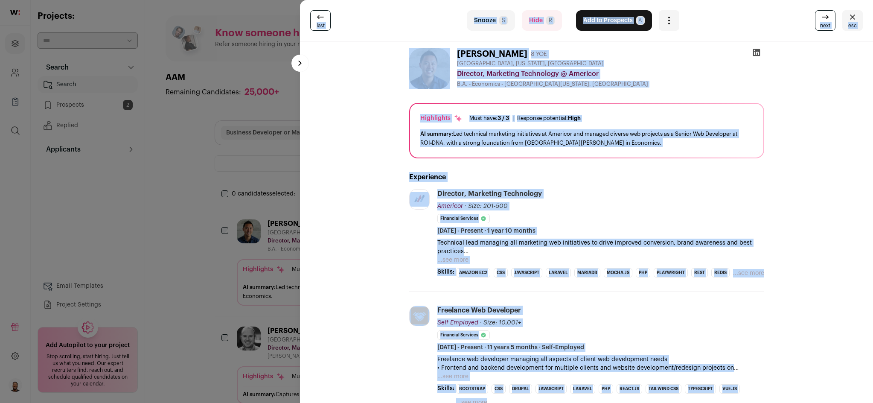
click at [739, 199] on div "Director, Marketing Technology Americor Americor [DOMAIN_NAME] Add to company l…" at bounding box center [600, 212] width 327 height 46
click at [292, 238] on div "last Snooze S Hide R Add to Prospects A Are you sure? [PERSON_NAME] is already …" at bounding box center [436, 201] width 873 height 403
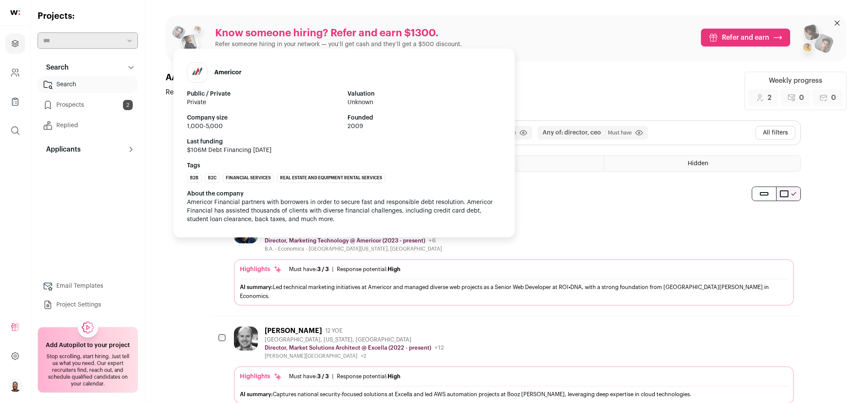
click at [411, 241] on p "Director, Marketing Technology @ Americor (2023 - present)" at bounding box center [345, 240] width 160 height 7
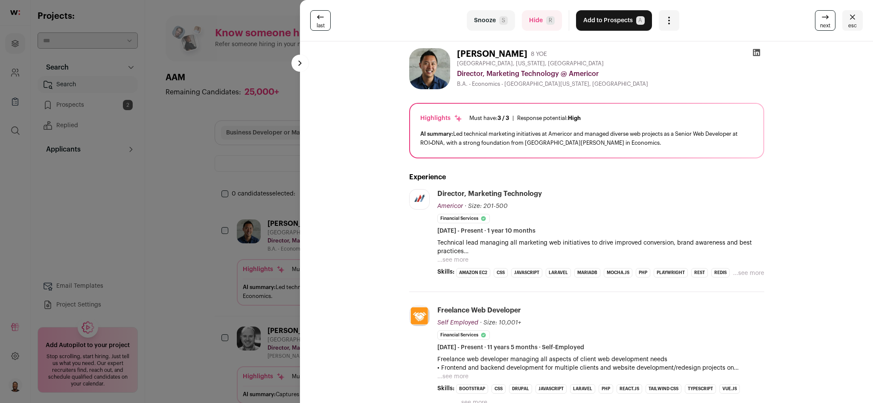
click at [590, 25] on button "Add to Prospects A" at bounding box center [614, 20] width 76 height 20
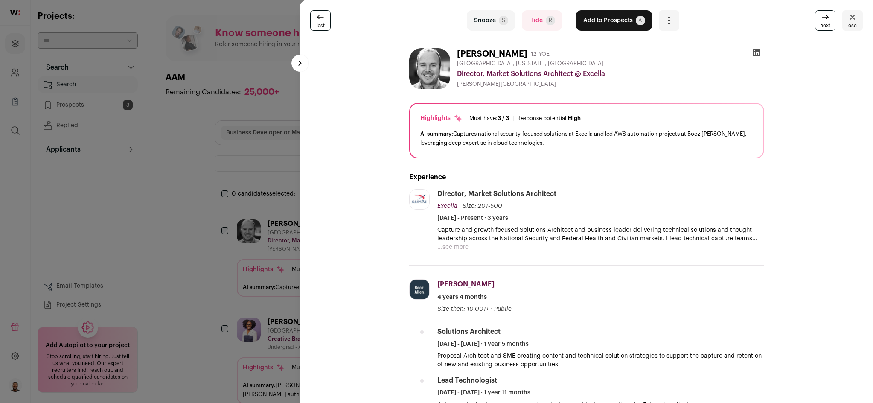
click at [463, 247] on button "...see more" at bounding box center [452, 247] width 31 height 9
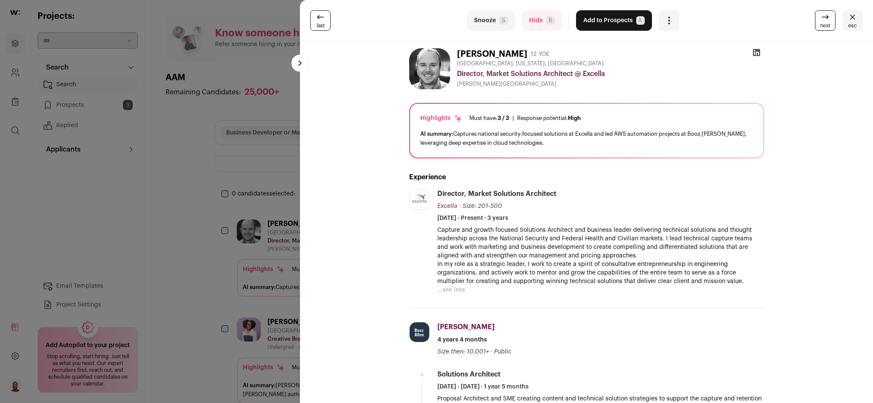
click at [455, 289] on button "...see less" at bounding box center [451, 289] width 28 height 9
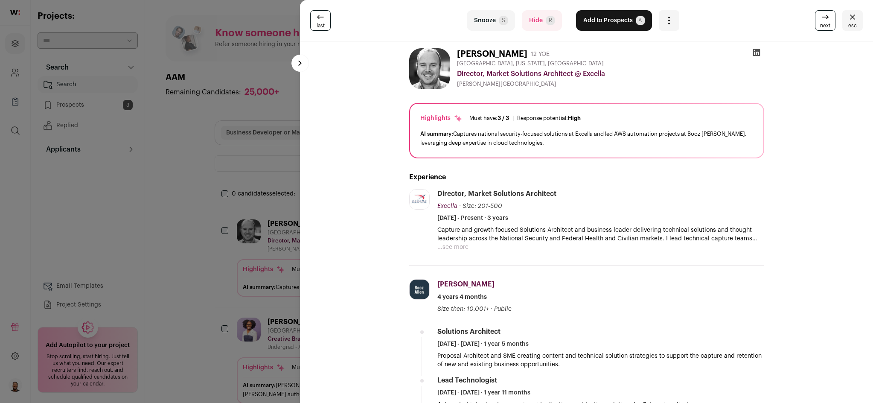
click at [597, 17] on button "Add to Prospects A" at bounding box center [614, 20] width 76 height 20
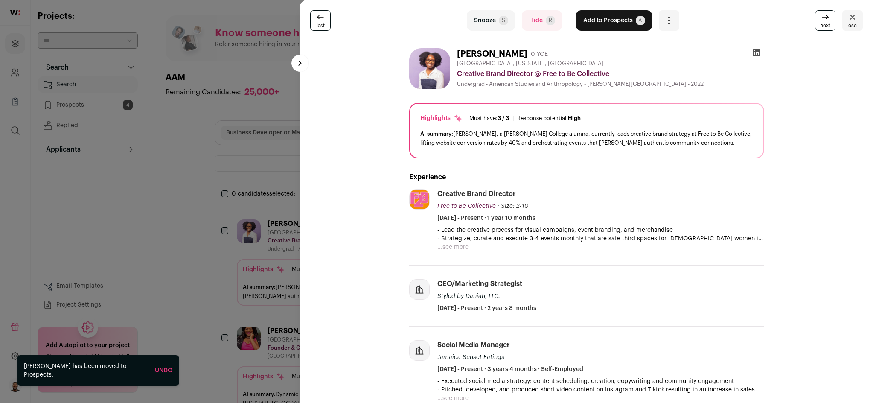
click at [823, 23] on span "next" at bounding box center [825, 25] width 10 height 7
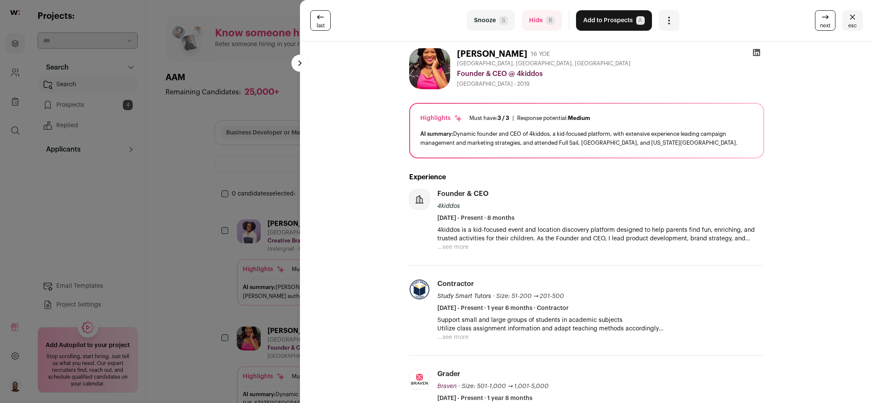
click at [820, 18] on icon at bounding box center [825, 17] width 10 height 10
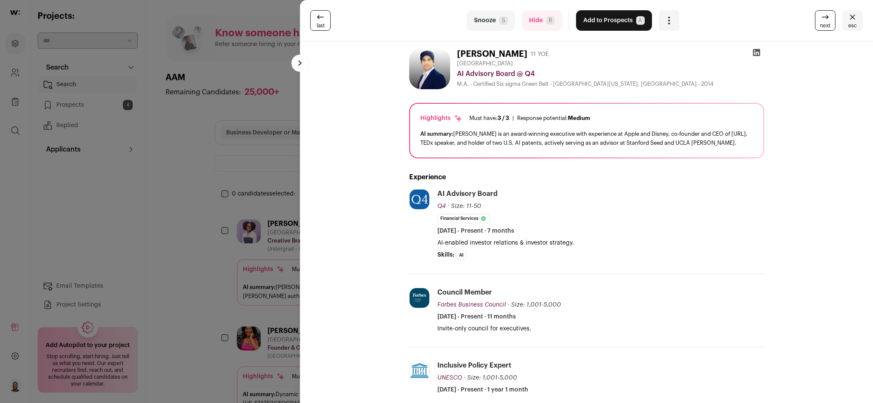
click at [615, 25] on button "Add to Prospects A" at bounding box center [614, 20] width 76 height 20
